Goal: Navigation & Orientation: Find specific page/section

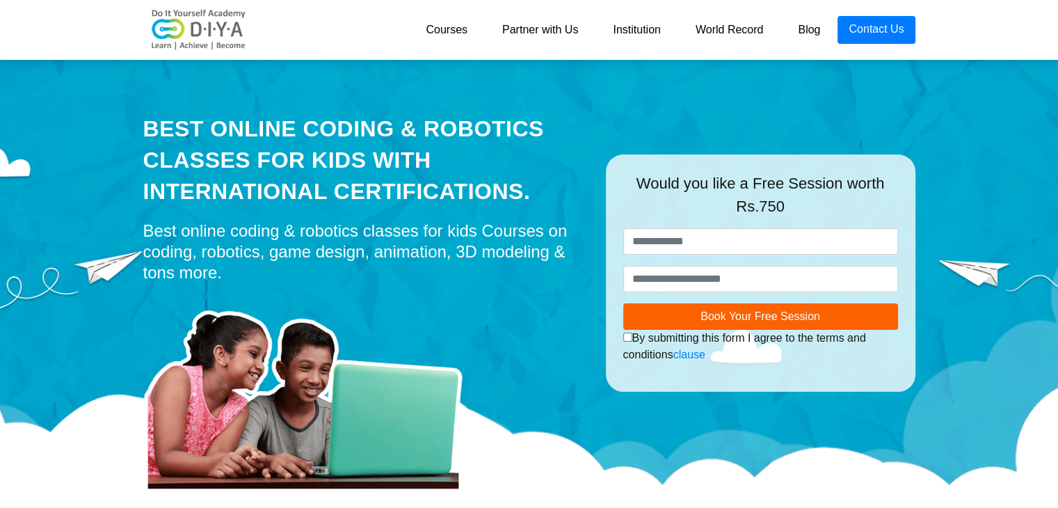
click at [708, 38] on link "World Record" at bounding box center [729, 30] width 103 height 28
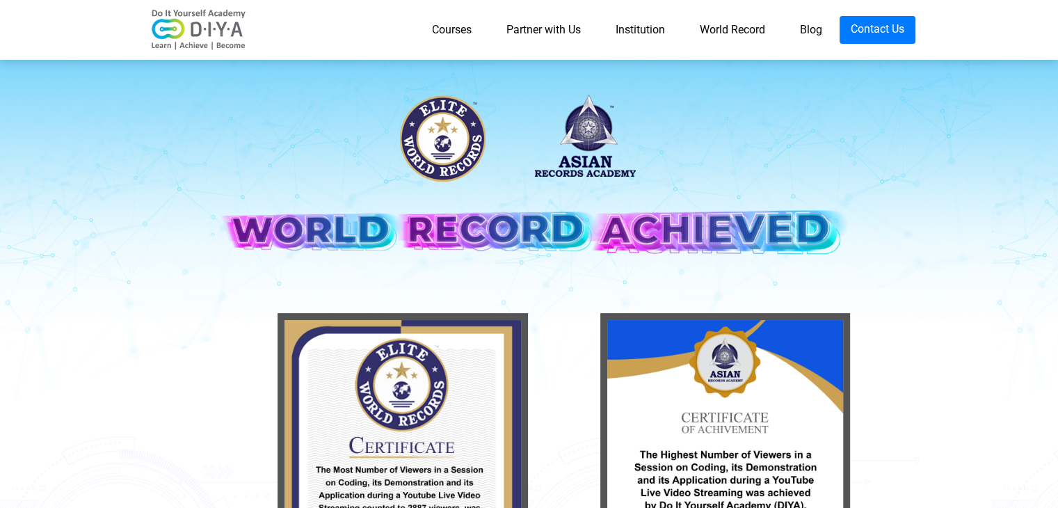
click at [434, 33] on link "Courses" at bounding box center [452, 30] width 74 height 28
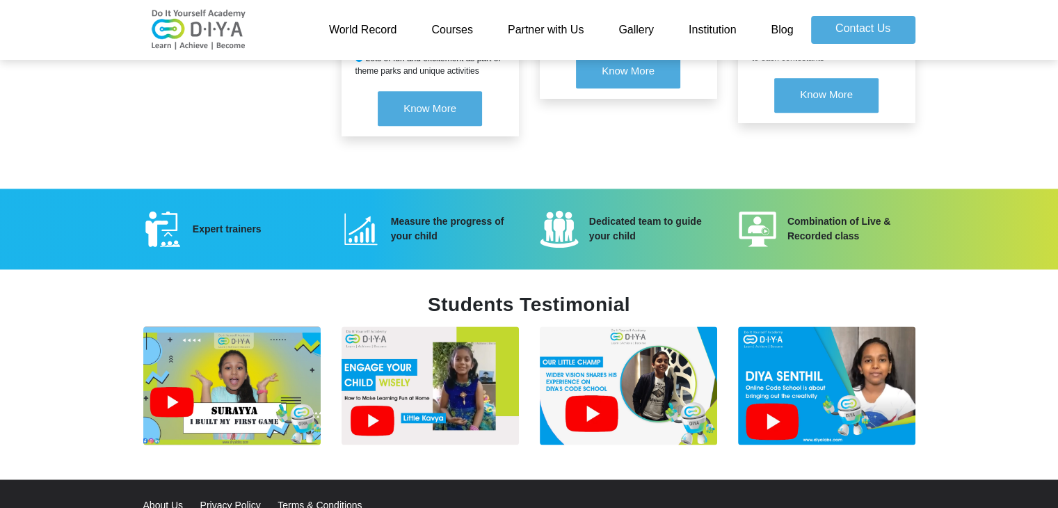
scroll to position [1778, 0]
